Goal: Task Accomplishment & Management: Complete application form

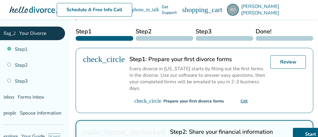
scroll to position [125, 0]
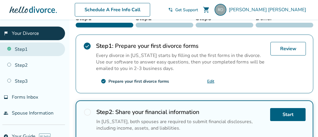
click at [23, 51] on link "Step 1" at bounding box center [32, 50] width 65 height 14
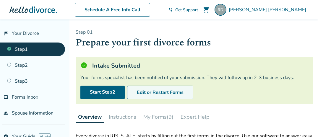
click at [147, 90] on button "Edit or Restart Forms" at bounding box center [160, 93] width 66 height 14
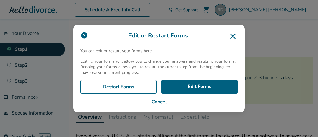
click at [236, 35] on icon at bounding box center [233, 36] width 5 height 5
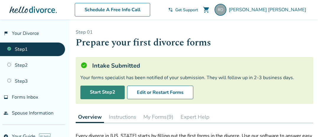
click at [118, 92] on link "Start Step 2" at bounding box center [102, 93] width 44 height 14
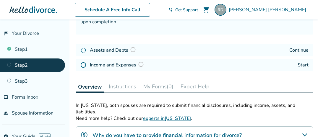
scroll to position [94, 0]
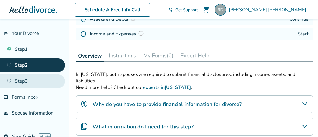
click at [15, 78] on link "Step 3" at bounding box center [32, 82] width 65 height 14
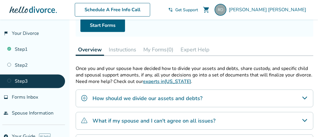
scroll to position [62, 0]
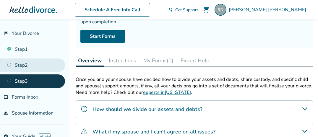
click at [28, 67] on link "Step 2" at bounding box center [32, 66] width 65 height 14
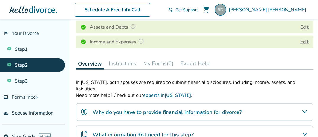
scroll to position [94, 0]
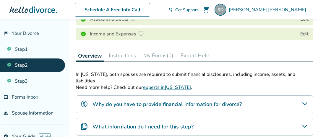
click at [27, 65] on link "Step 2" at bounding box center [32, 66] width 65 height 14
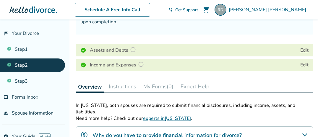
click at [305, 48] on button "Edit" at bounding box center [305, 50] width 8 height 7
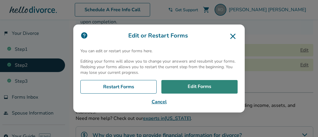
click at [200, 87] on link "Edit Forms" at bounding box center [200, 87] width 76 height 14
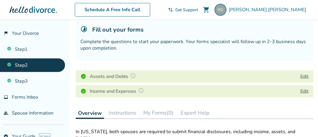
scroll to position [51, 0]
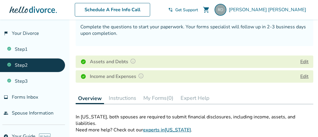
click at [157, 97] on button "My Forms (0)" at bounding box center [158, 98] width 35 height 12
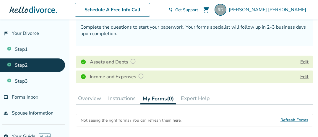
scroll to position [51, 0]
click at [305, 63] on button "Edit" at bounding box center [305, 61] width 8 height 7
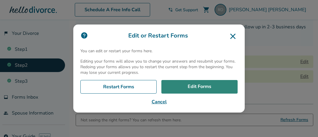
click at [216, 88] on link "Edit Forms" at bounding box center [200, 87] width 76 height 14
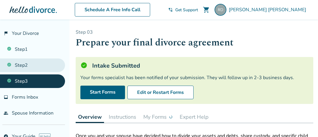
click at [16, 65] on link "Step 2" at bounding box center [32, 66] width 65 height 14
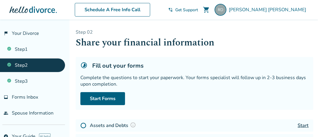
click at [172, 56] on div "Step 0 2 Share your financial information Fill out your forms Complete the ques…" at bounding box center [195, 89] width 238 height 120
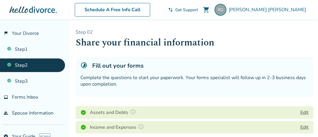
click at [179, 81] on div "Complete the questions to start your paperwork. Your forms specialist will foll…" at bounding box center [194, 81] width 228 height 13
click at [182, 58] on div "Fill out your forms Complete the questions to start your paperwork. Your forms …" at bounding box center [195, 77] width 238 height 40
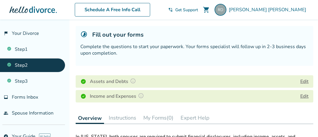
scroll to position [62, 0]
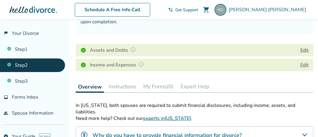
click at [122, 86] on button "Instructions" at bounding box center [123, 87] width 32 height 12
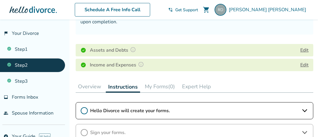
click at [89, 85] on button "Overview" at bounding box center [90, 87] width 28 height 12
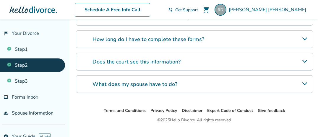
scroll to position [211, 0]
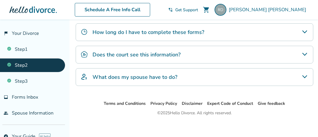
click at [305, 73] on icon "What does my spouse have to do?" at bounding box center [305, 76] width 7 height 7
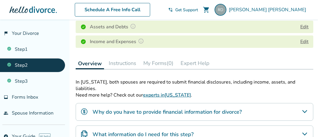
scroll to position [54, 0]
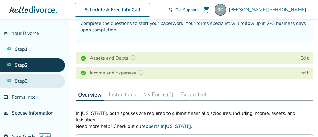
click at [22, 81] on link "Step 3" at bounding box center [32, 82] width 65 height 14
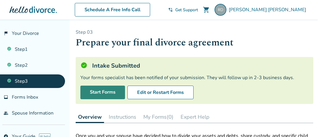
click at [100, 92] on link "Start Forms" at bounding box center [102, 93] width 45 height 14
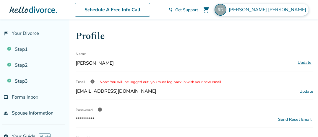
click at [281, 9] on span "[PERSON_NAME]" at bounding box center [269, 10] width 80 height 7
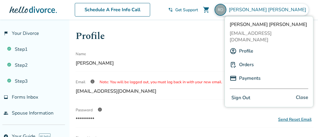
click at [249, 46] on link "Profile" at bounding box center [246, 51] width 14 height 11
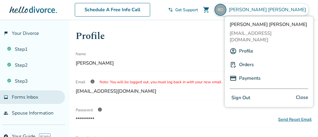
click at [33, 99] on span "Forms Inbox" at bounding box center [25, 97] width 26 height 7
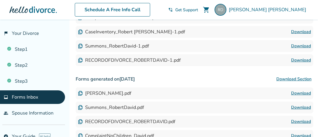
scroll to position [156, 0]
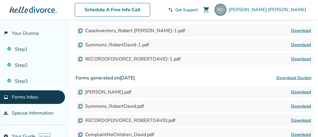
click at [305, 59] on link "Download" at bounding box center [302, 59] width 20 height 7
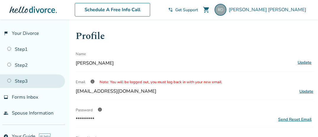
click at [20, 82] on link "Step 3" at bounding box center [32, 82] width 65 height 14
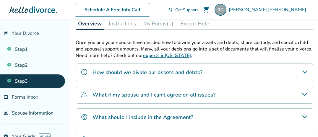
scroll to position [31, 0]
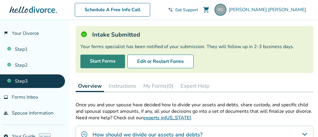
click at [106, 62] on link "Start Forms" at bounding box center [102, 62] width 45 height 14
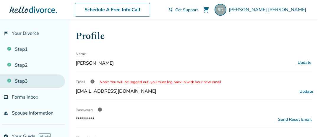
click at [22, 81] on link "Step 3" at bounding box center [32, 82] width 65 height 14
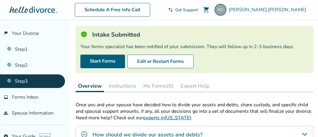
scroll to position [62, 0]
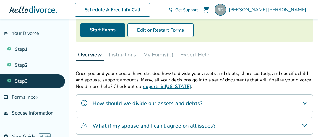
click at [25, 80] on link "Step 3" at bounding box center [32, 82] width 65 height 14
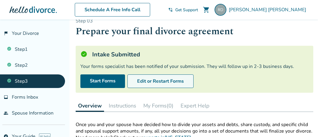
scroll to position [0, 0]
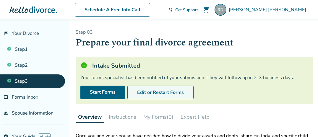
click at [166, 93] on button "Edit or Restart Forms" at bounding box center [161, 93] width 66 height 14
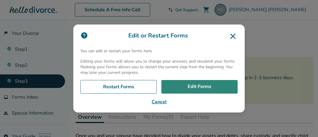
click at [202, 87] on link "Edit Forms" at bounding box center [200, 87] width 76 height 14
